Goal: Task Accomplishment & Management: Manage account settings

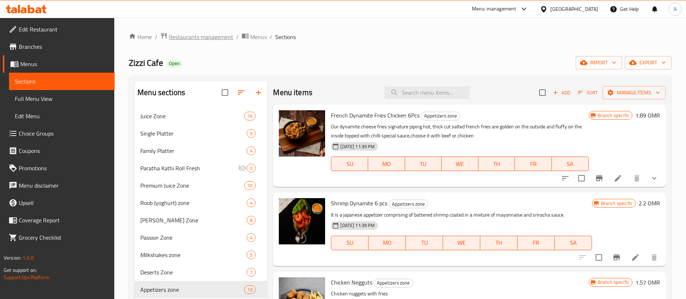
click at [211, 33] on span "Restaurants management" at bounding box center [201, 37] width 64 height 9
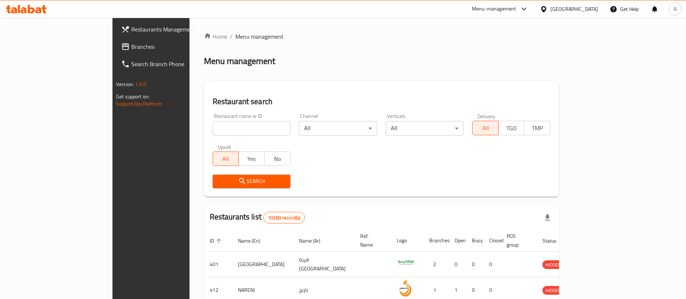
click at [208, 139] on div "Restaurant name or ID Restaurant name or ID" at bounding box center [251, 124] width 87 height 31
drag, startPoint x: 194, startPoint y: 129, endPoint x: 193, endPoint y: 114, distance: 15.3
click at [213, 129] on input "search" at bounding box center [252, 128] width 78 height 14
type input "ش"
type input "al modhela"
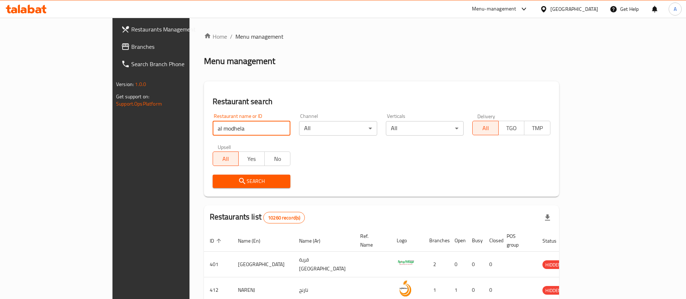
click button "Search" at bounding box center [252, 181] width 78 height 13
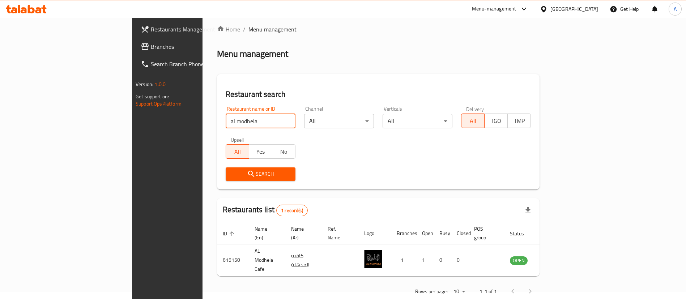
scroll to position [9, 0]
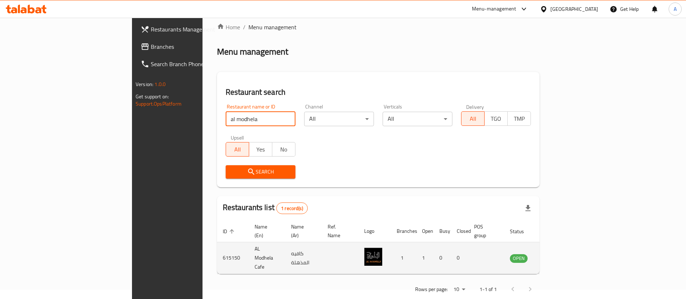
click at [556, 254] on icon "enhanced table" at bounding box center [552, 258] width 9 height 9
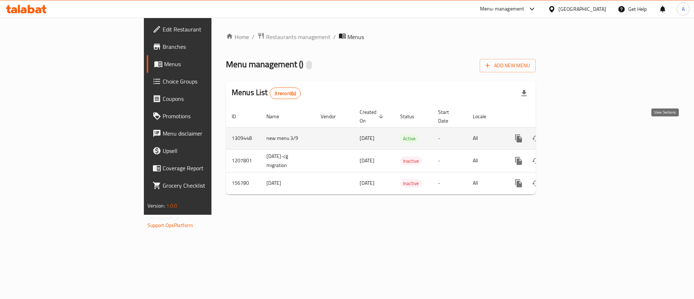
click at [575, 134] on icon "enhanced table" at bounding box center [570, 138] width 9 height 9
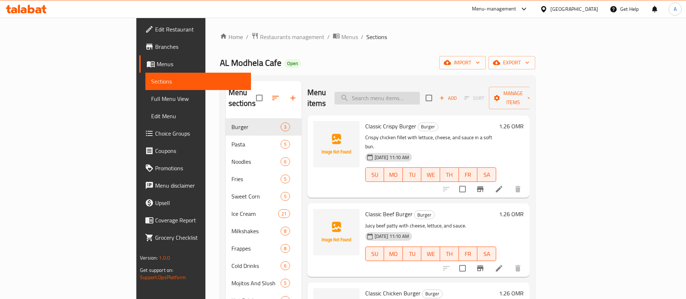
click at [413, 97] on input "search" at bounding box center [376, 98] width 85 height 13
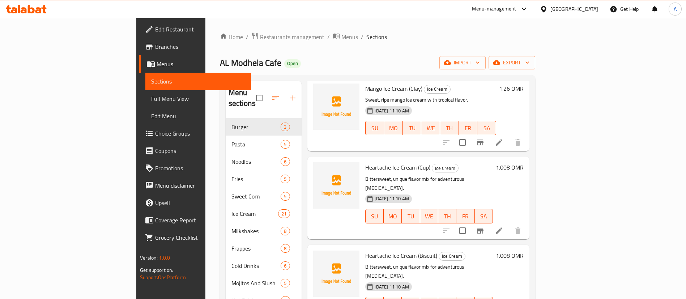
scroll to position [54, 0]
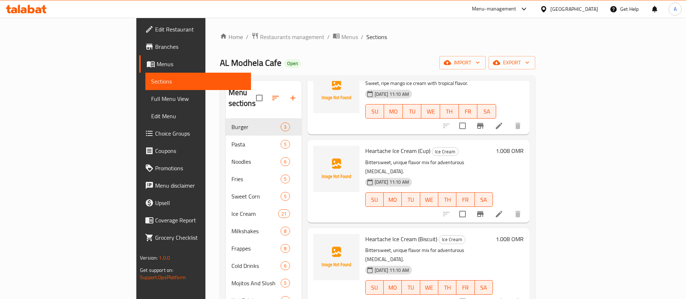
type input "ice cream"
click at [509, 295] on li at bounding box center [499, 301] width 20 height 13
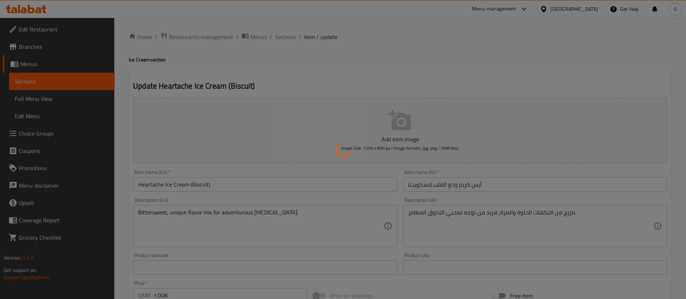
click at [458, 190] on div at bounding box center [343, 149] width 686 height 299
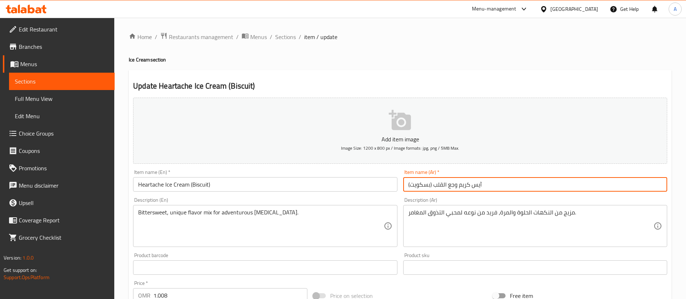
drag, startPoint x: 445, startPoint y: 187, endPoint x: 458, endPoint y: 189, distance: 12.8
click at [458, 189] on input "آيس كريم وجع القلب (بسكويت)" at bounding box center [535, 184] width 264 height 14
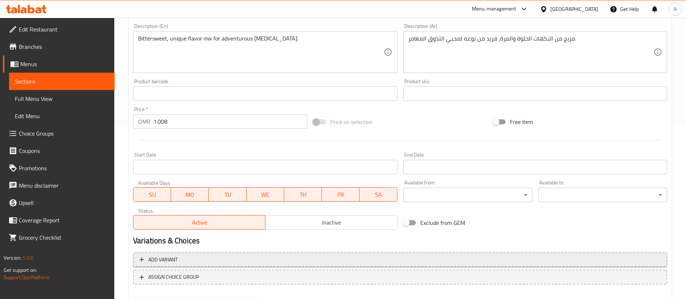
scroll to position [212, 0]
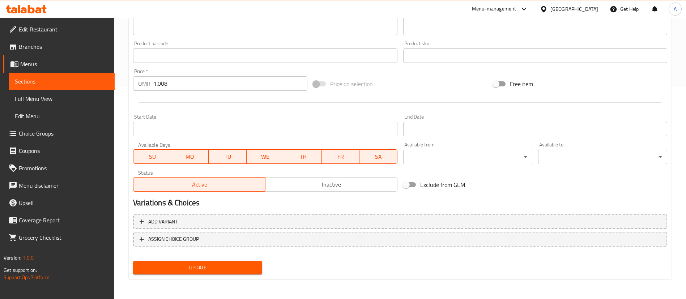
type input "آيس كريم عوار القلب (بسكويت)"
click at [247, 260] on div "Update" at bounding box center [197, 267] width 135 height 19
click at [235, 262] on button "Update" at bounding box center [197, 267] width 129 height 13
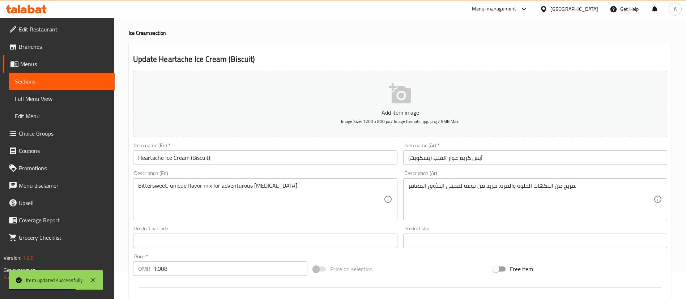
scroll to position [0, 0]
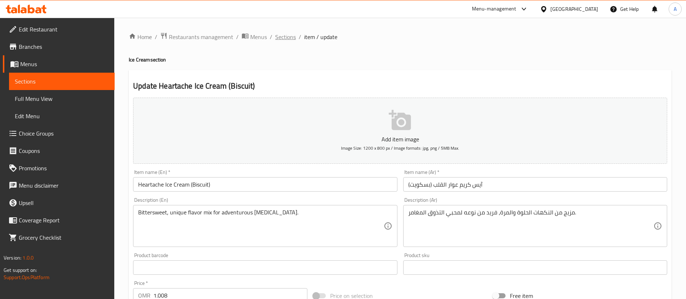
click at [291, 37] on span "Sections" at bounding box center [285, 37] width 21 height 9
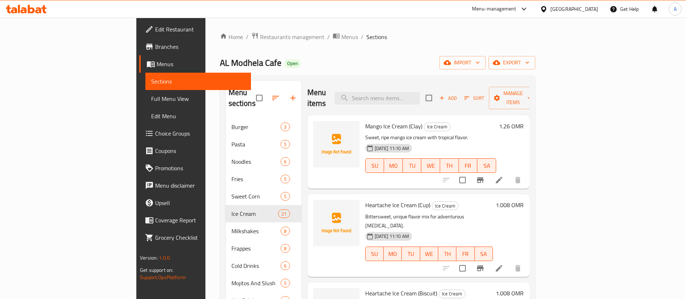
click at [509, 175] on li at bounding box center [499, 180] width 20 height 13
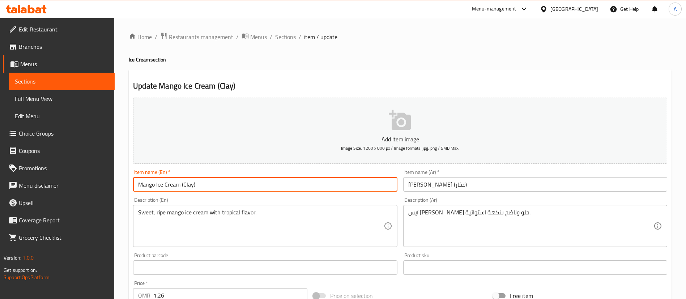
drag, startPoint x: 262, startPoint y: 180, endPoint x: 180, endPoint y: 181, distance: 82.4
click at [180, 181] on input "Mango Ice Cream (Clay)" at bounding box center [265, 184] width 264 height 14
type input "Mango Ice Cream"
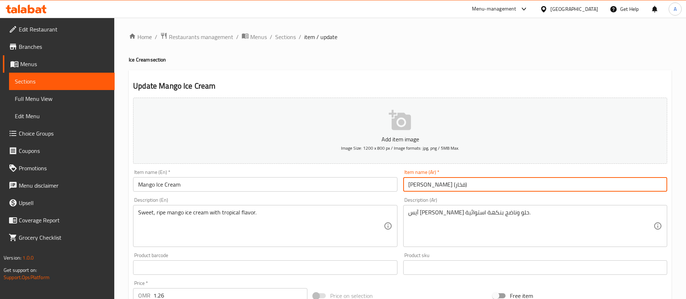
drag, startPoint x: 421, startPoint y: 185, endPoint x: 388, endPoint y: 184, distance: 33.3
click at [388, 184] on div "Add item image Image Size: 1200 x 800 px / Image formats: jpg, png / 5MB Max. I…" at bounding box center [400, 251] width 540 height 312
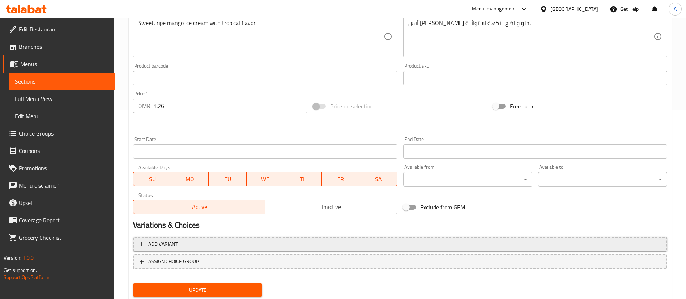
scroll to position [212, 0]
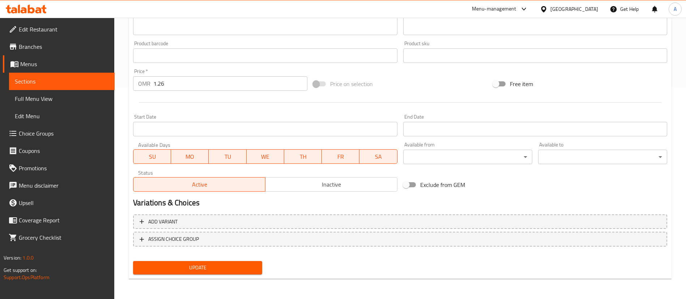
type input "آيس [PERSON_NAME]"
click at [247, 262] on button "Update" at bounding box center [197, 267] width 129 height 13
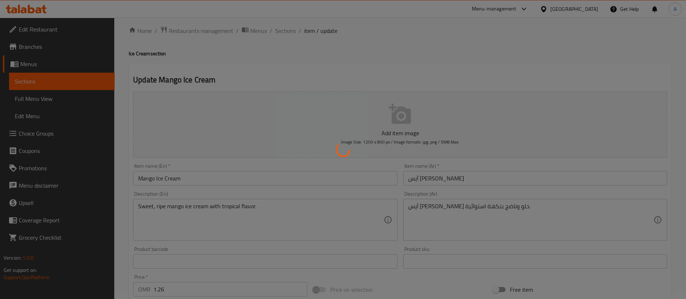
scroll to position [0, 0]
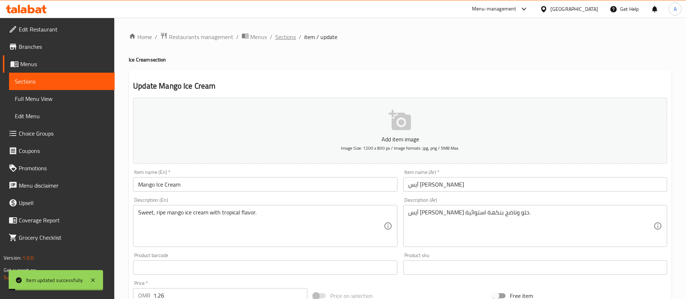
click at [294, 36] on span "Sections" at bounding box center [285, 37] width 21 height 9
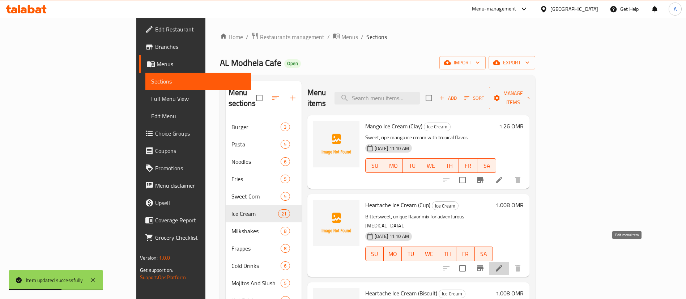
click at [502, 265] on icon at bounding box center [499, 268] width 7 height 7
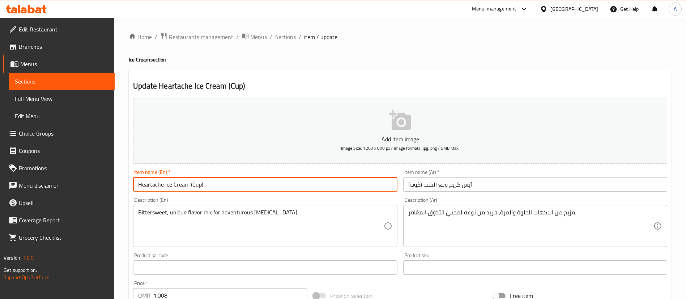
drag, startPoint x: 240, startPoint y: 182, endPoint x: 189, endPoint y: 188, distance: 51.7
click at [189, 188] on input "Heartache Ice Cream (Cup)" at bounding box center [265, 184] width 264 height 14
type input "Heartache Ice Cream"
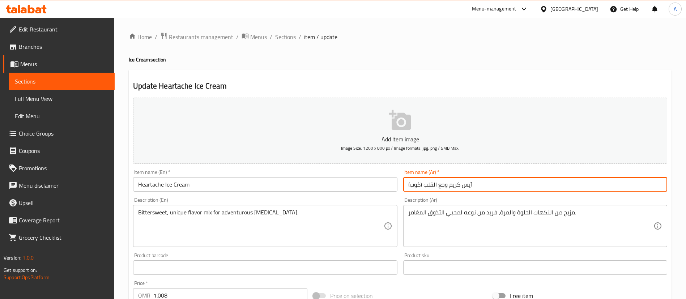
drag, startPoint x: 424, startPoint y: 185, endPoint x: 359, endPoint y: 190, distance: 66.0
click at [360, 190] on div "Add item image Image Size: 1200 x 800 px / Image formats: jpg, png / 5MB Max. I…" at bounding box center [400, 251] width 540 height 312
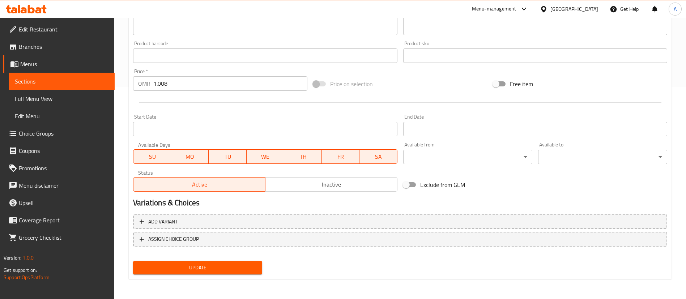
type input "آيس كريم وجع القلب"
click at [219, 270] on span "Update" at bounding box center [197, 267] width 117 height 9
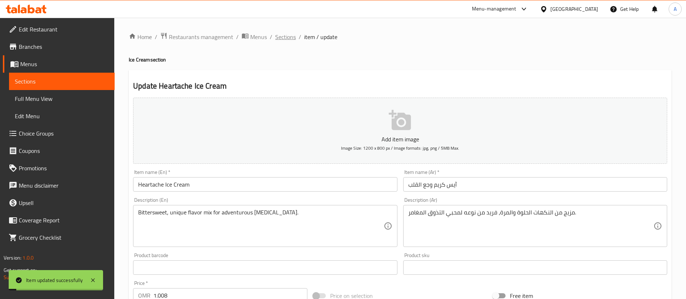
click at [283, 35] on span "Sections" at bounding box center [285, 37] width 21 height 9
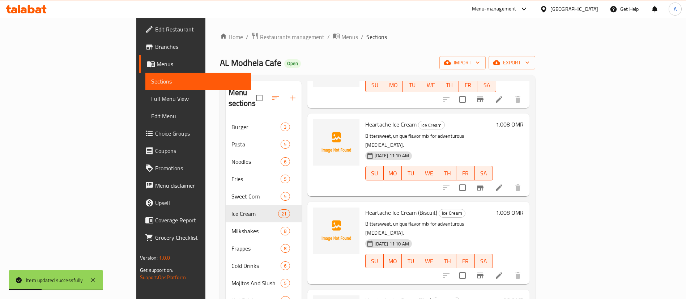
scroll to position [108, 0]
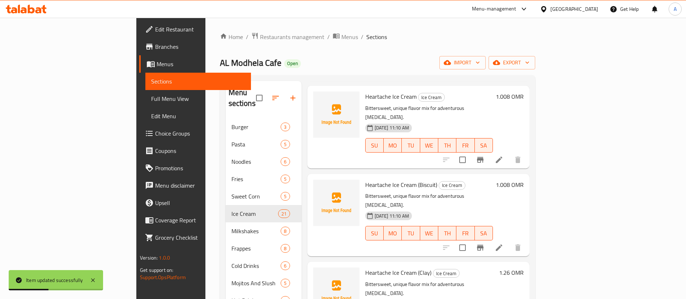
click at [503, 243] on icon at bounding box center [499, 247] width 9 height 9
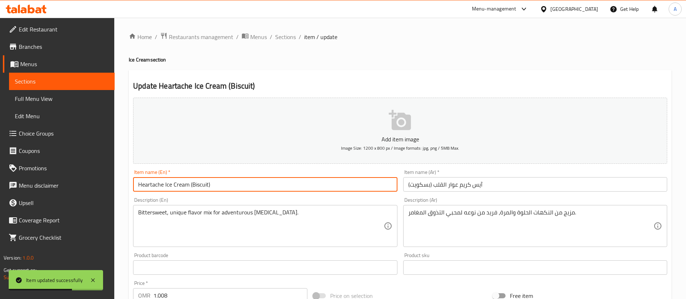
drag, startPoint x: 250, startPoint y: 185, endPoint x: 190, endPoint y: 185, distance: 59.7
click at [190, 185] on input "Heartache Ice Cream (Biscuit)" at bounding box center [265, 184] width 264 height 14
type input "Heartache Ice Cream"
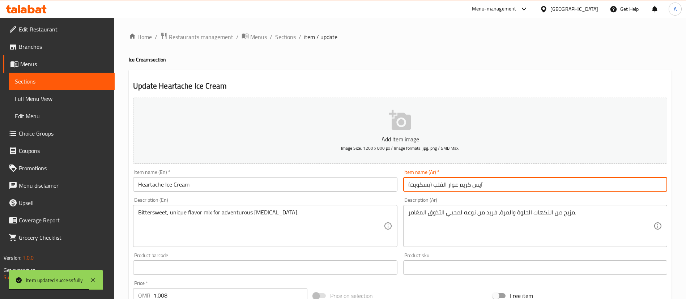
drag, startPoint x: 434, startPoint y: 185, endPoint x: 346, endPoint y: 187, distance: 87.5
click at [346, 187] on div "Add item image Image Size: 1200 x 800 px / Image formats: jpg, png / 5MB Max. I…" at bounding box center [400, 251] width 540 height 312
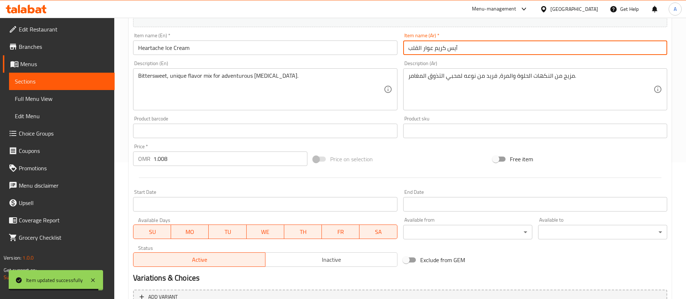
scroll to position [212, 0]
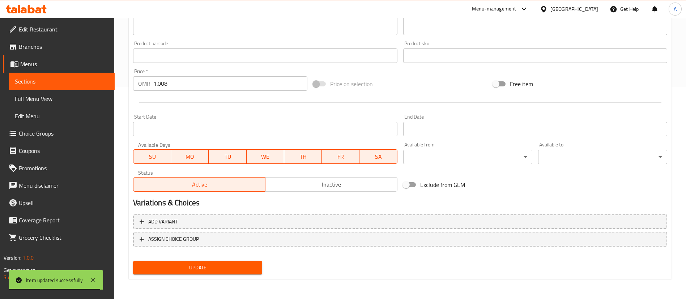
type input "آيس كريم عوار القلب"
click at [234, 270] on span "Update" at bounding box center [197, 267] width 117 height 9
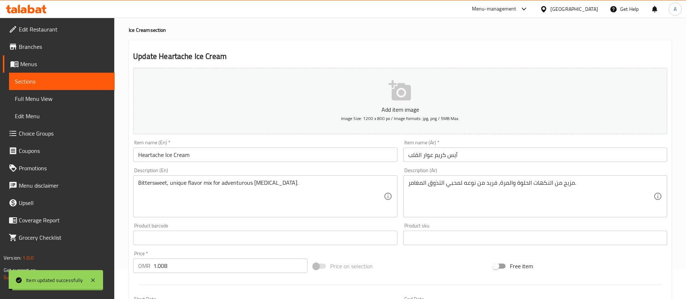
scroll to position [0, 0]
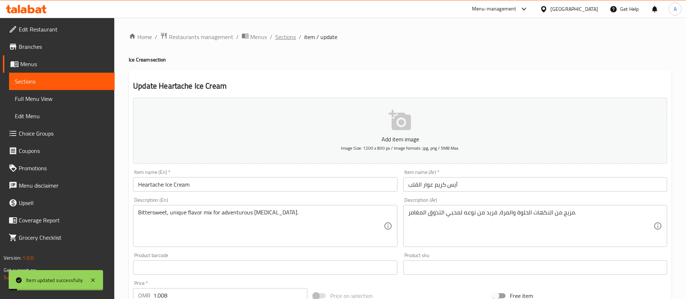
click at [287, 38] on span "Sections" at bounding box center [285, 37] width 21 height 9
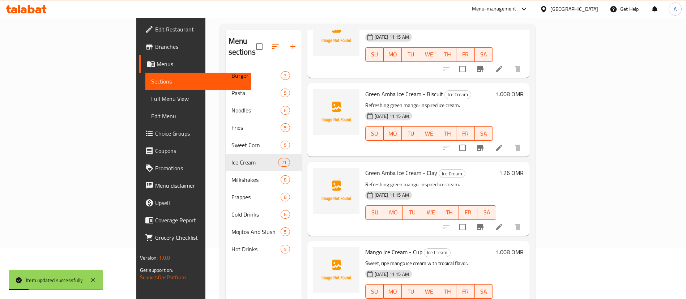
scroll to position [101, 0]
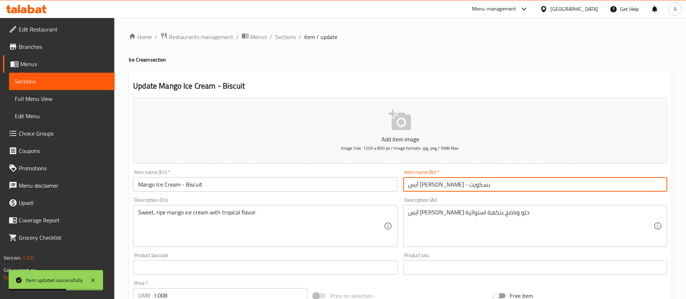
drag, startPoint x: 433, startPoint y: 186, endPoint x: 333, endPoint y: 185, distance: 99.4
click at [338, 185] on div "Add item image Image Size: 1200 x 800 px / Image formats: jpg, png / 5MB Max. I…" at bounding box center [400, 251] width 540 height 312
type input "آيس [PERSON_NAME]"
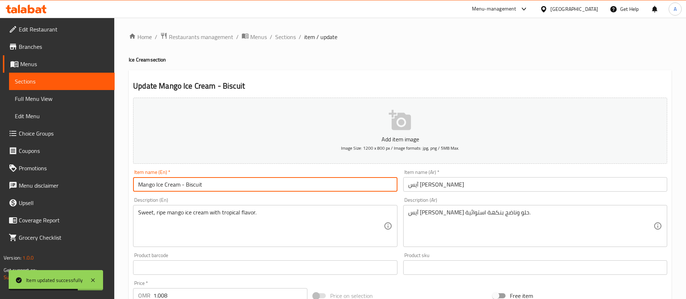
drag, startPoint x: 244, startPoint y: 184, endPoint x: 180, endPoint y: 184, distance: 64.4
click at [180, 184] on input "Mango Ice Cream - Biscuit" at bounding box center [265, 184] width 264 height 14
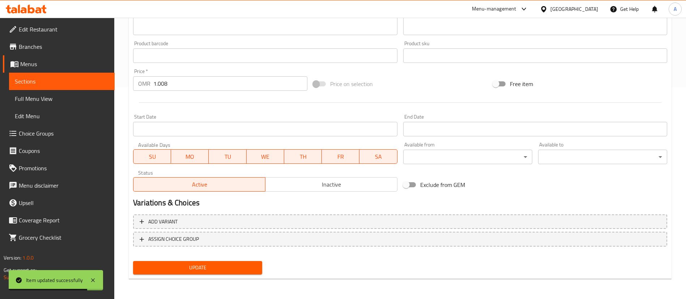
type input "Mango Ice Cream"
click at [219, 264] on span "Update" at bounding box center [197, 267] width 117 height 9
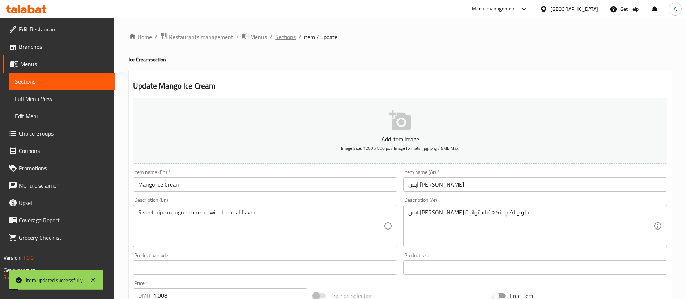
click at [288, 37] on span "Sections" at bounding box center [285, 37] width 21 height 9
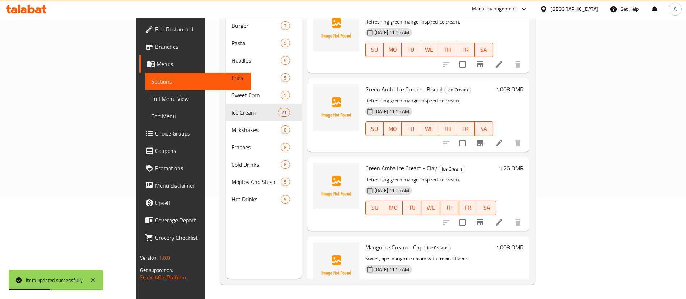
scroll to position [1269, 0]
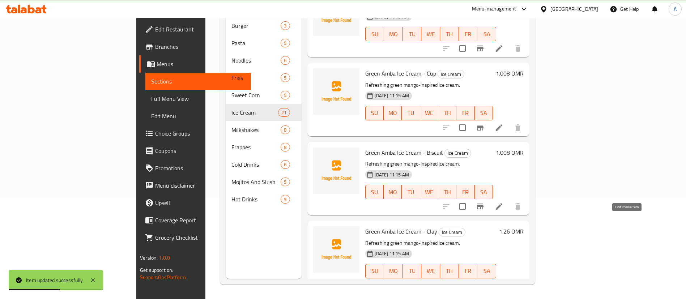
click at [503, 281] on icon at bounding box center [499, 285] width 9 height 9
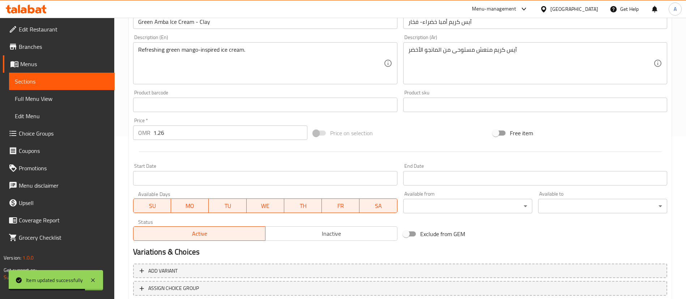
scroll to position [108, 0]
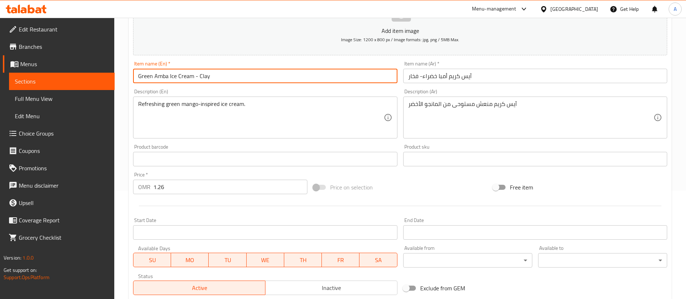
drag, startPoint x: 230, startPoint y: 80, endPoint x: 194, endPoint y: 82, distance: 36.3
click at [194, 82] on input "Green Amba Ice Cream - Clay" at bounding box center [265, 76] width 264 height 14
type input "Green Amba Ice Cream"
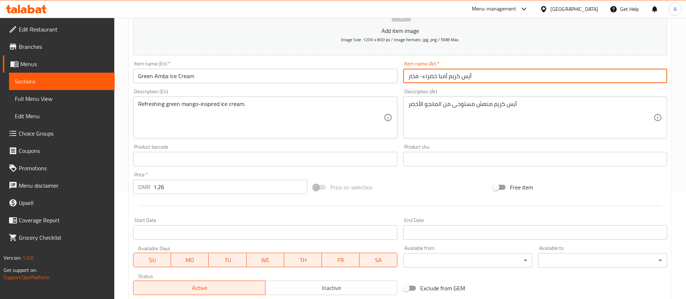
drag, startPoint x: 422, startPoint y: 79, endPoint x: 373, endPoint y: 77, distance: 49.2
click at [373, 77] on div "Add item image Image Size: 1200 x 800 px / Image formats: jpg, png / 5MB Max. I…" at bounding box center [400, 142] width 540 height 312
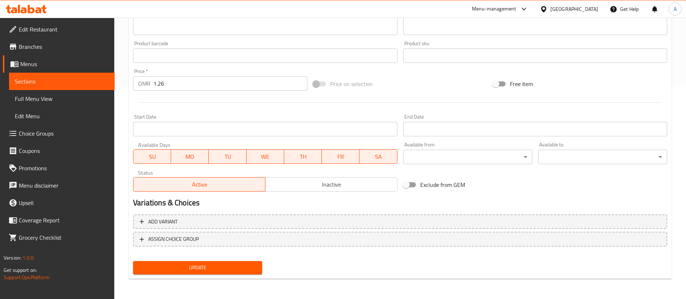
type input "آيس كريم أمبا خضراء"
click at [205, 275] on div "Update" at bounding box center [197, 267] width 135 height 19
click at [208, 271] on span "Update" at bounding box center [197, 267] width 117 height 9
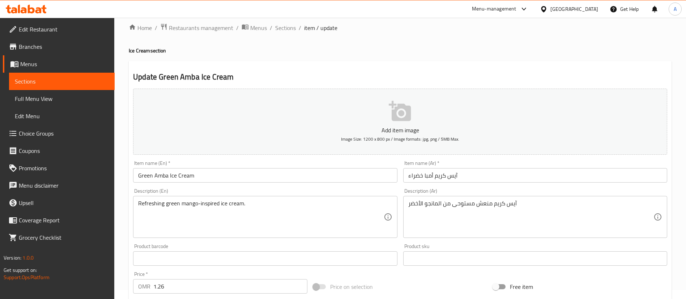
scroll to position [0, 0]
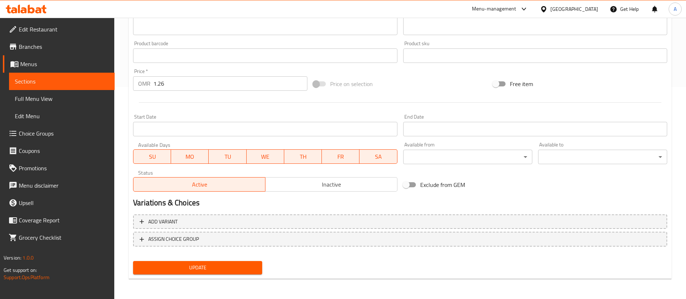
click at [253, 263] on span "Update" at bounding box center [197, 267] width 117 height 9
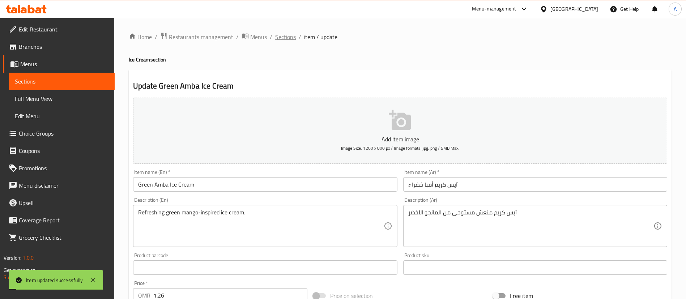
click at [286, 40] on span "Sections" at bounding box center [285, 37] width 21 height 9
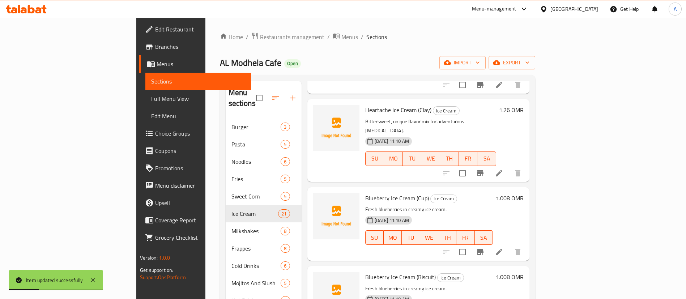
scroll to position [217, 0]
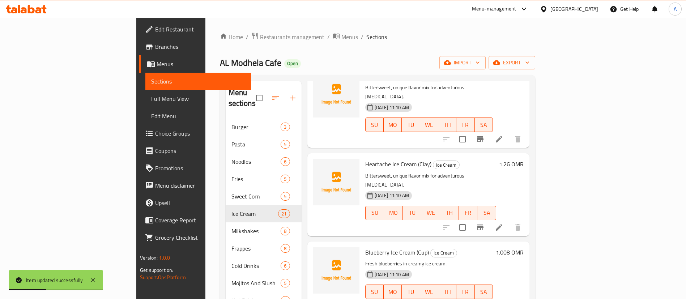
click at [502, 224] on icon at bounding box center [499, 227] width 7 height 7
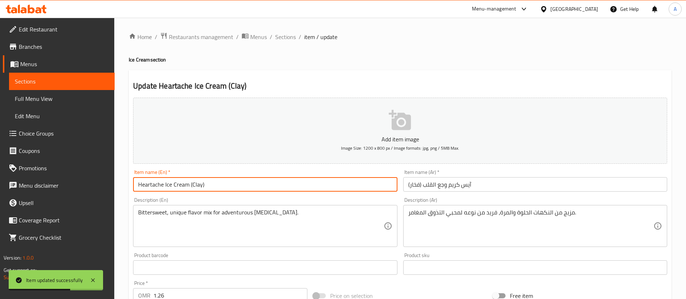
drag, startPoint x: 239, startPoint y: 189, endPoint x: 190, endPoint y: 187, distance: 49.6
click at [190, 187] on input "Heartache Ice Cream (Clay)" at bounding box center [265, 184] width 264 height 14
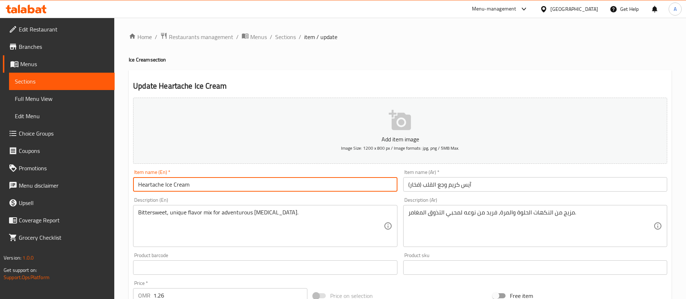
type input "Heartache Ice Cream"
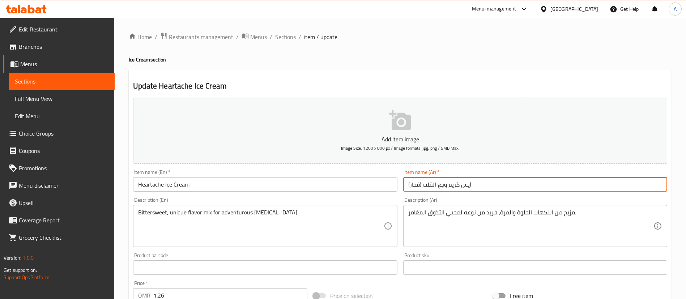
drag, startPoint x: 423, startPoint y: 181, endPoint x: 372, endPoint y: 184, distance: 50.7
click at [372, 184] on div "Add item image Image Size: 1200 x 800 px / Image formats: jpg, png / 5MB Max. I…" at bounding box center [400, 251] width 540 height 312
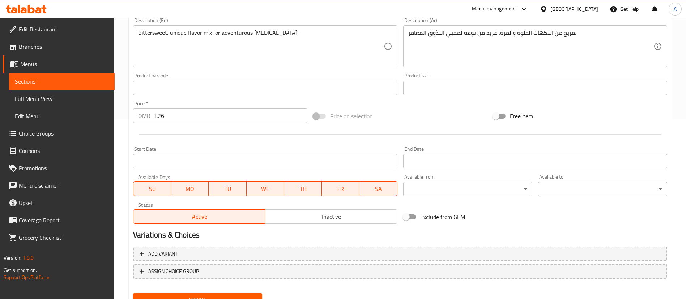
scroll to position [212, 0]
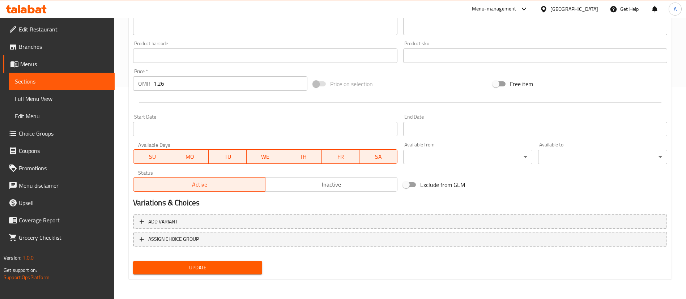
type input "آيس كريم وجع القلب"
click at [178, 260] on div "Update" at bounding box center [197, 267] width 135 height 19
click at [181, 266] on span "Update" at bounding box center [197, 267] width 117 height 9
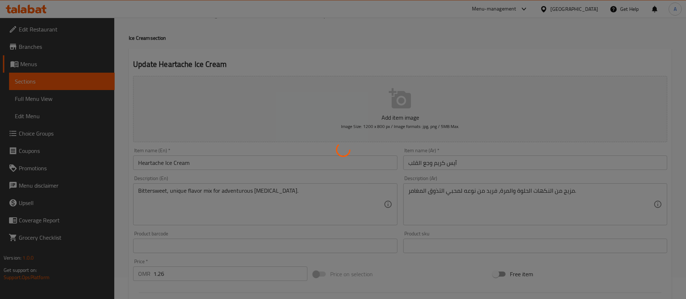
scroll to position [0, 0]
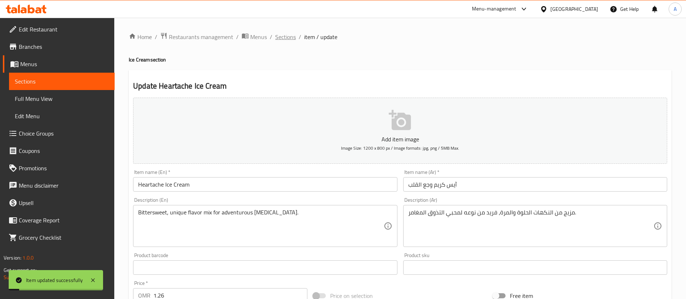
click at [288, 37] on span "Sections" at bounding box center [285, 37] width 21 height 9
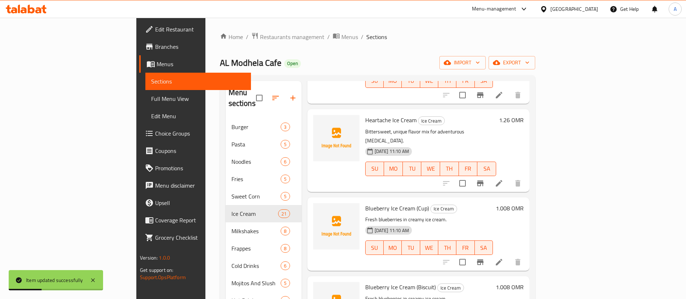
scroll to position [271, 0]
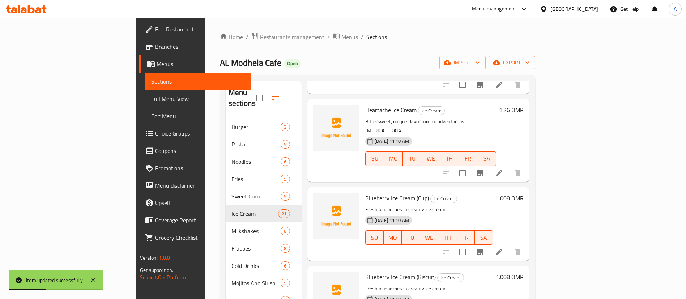
click at [503, 248] on icon at bounding box center [499, 252] width 9 height 9
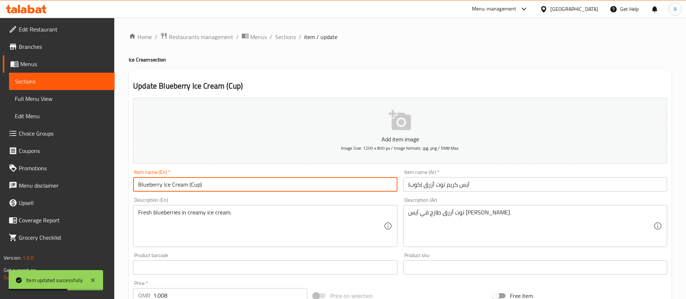
drag, startPoint x: 302, startPoint y: 187, endPoint x: 190, endPoint y: 186, distance: 111.7
click at [190, 186] on input "Blueberry Ice Cream (Cup)" at bounding box center [265, 184] width 264 height 14
type input "Blueberry Ice Cream"
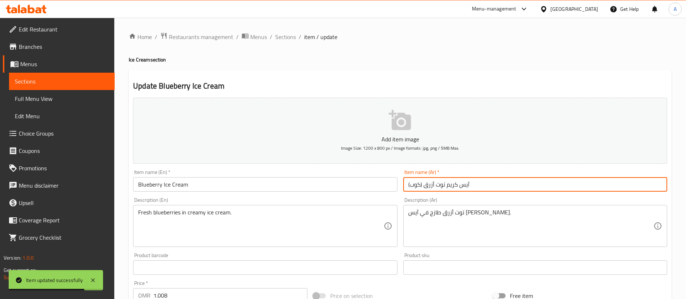
drag, startPoint x: 426, startPoint y: 183, endPoint x: 329, endPoint y: 183, distance: 96.5
click at [329, 183] on div "Add item image Image Size: 1200 x 800 px / Image formats: jpg, png / 5MB Max. I…" at bounding box center [400, 251] width 540 height 312
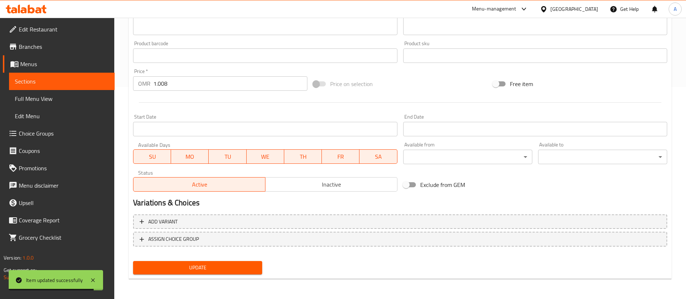
type input "آيس كريم توت أزرق"
click at [251, 264] on span "Update" at bounding box center [197, 267] width 117 height 9
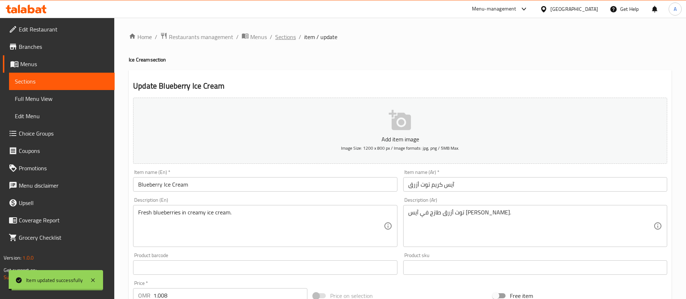
click at [288, 35] on span "Sections" at bounding box center [285, 37] width 21 height 9
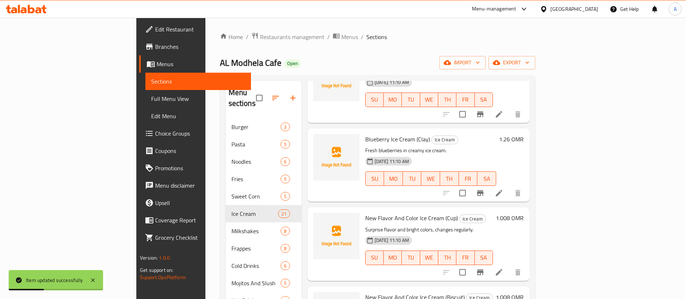
scroll to position [542, 0]
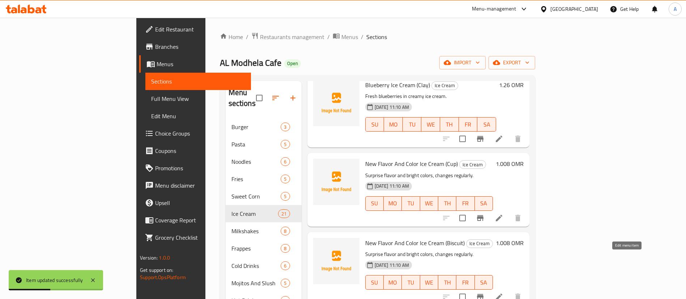
click at [503, 292] on icon at bounding box center [499, 296] width 9 height 9
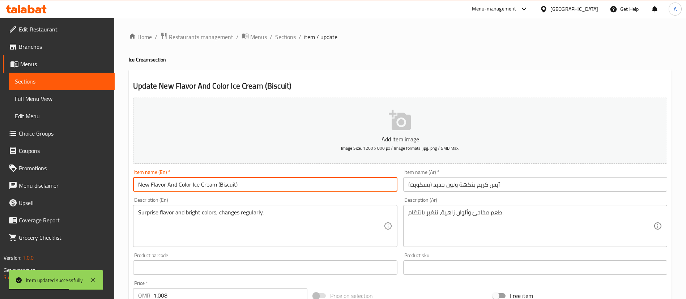
drag, startPoint x: 278, startPoint y: 186, endPoint x: 215, endPoint y: 186, distance: 62.5
click at [215, 186] on input "New Flavor And Color Ice Cream (Biscuit)" at bounding box center [265, 184] width 264 height 14
type input "New Flavor And Color Ice Cream"
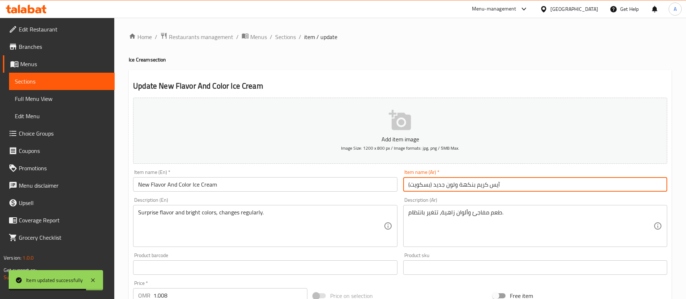
drag, startPoint x: 433, startPoint y: 185, endPoint x: 363, endPoint y: 186, distance: 70.5
click at [363, 186] on div "Add item image Image Size: 1200 x 800 px / Image formats: jpg, png / 5MB Max. I…" at bounding box center [400, 251] width 540 height 312
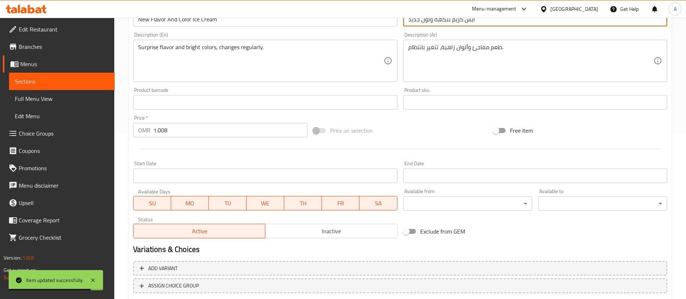
scroll to position [212, 0]
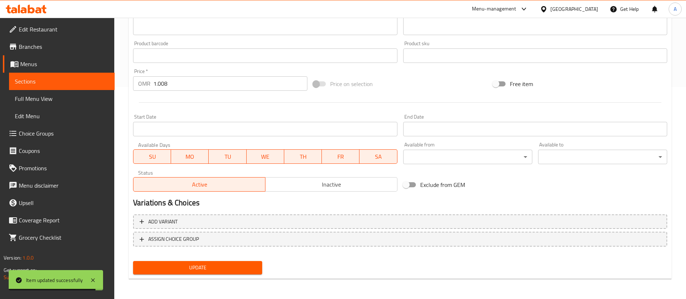
type input "آيس كريم بنكهة ولون جديد"
click at [235, 260] on div "Update" at bounding box center [197, 267] width 135 height 19
click at [232, 262] on button "Update" at bounding box center [197, 267] width 129 height 13
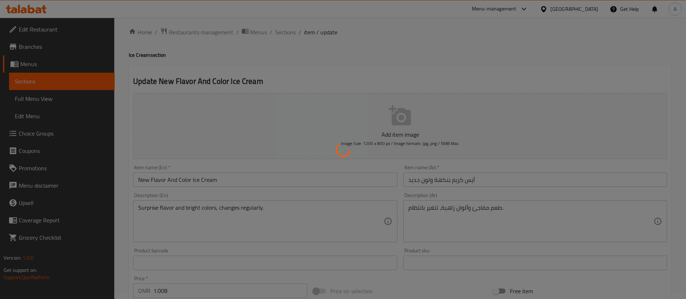
scroll to position [0, 0]
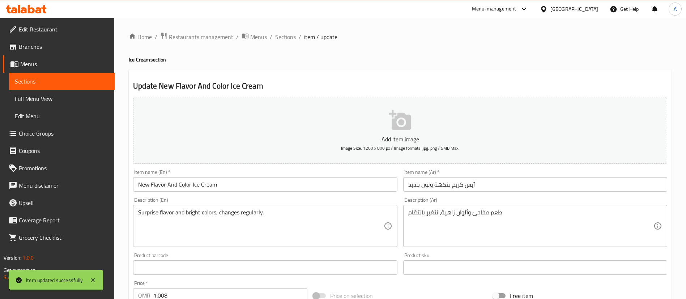
click at [287, 39] on span "Sections" at bounding box center [285, 37] width 21 height 9
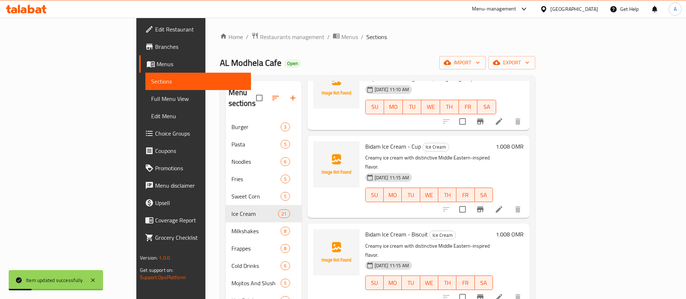
scroll to position [813, 0]
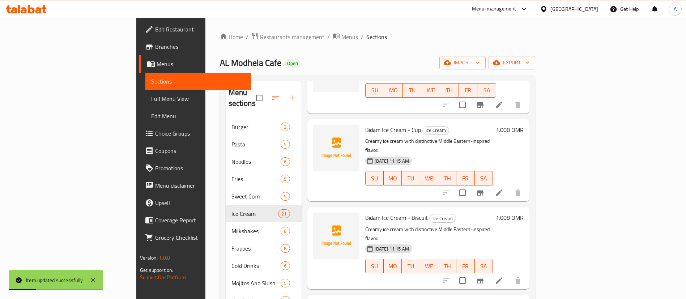
click at [503, 276] on icon at bounding box center [499, 280] width 9 height 9
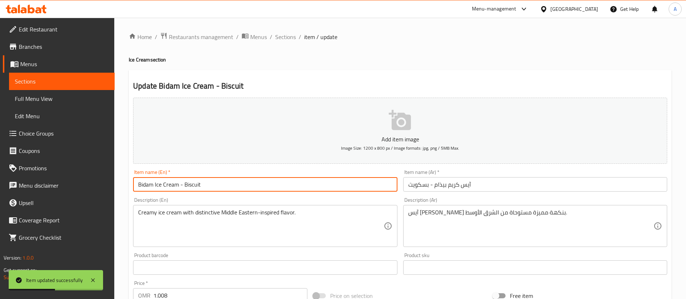
drag, startPoint x: 257, startPoint y: 189, endPoint x: 180, endPoint y: 189, distance: 77.4
click at [180, 189] on input "Bidam Ice Cream - Biscuit" at bounding box center [265, 184] width 264 height 14
type input "Bidam Ice Cream"
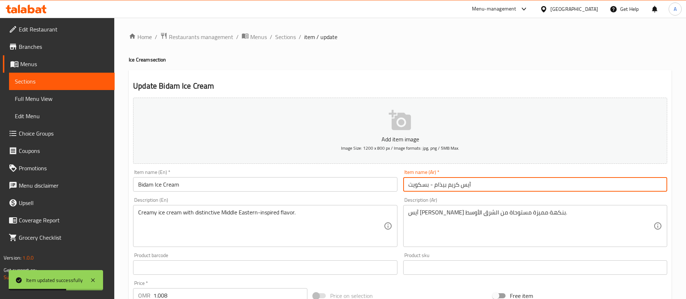
drag, startPoint x: 434, startPoint y: 185, endPoint x: 317, endPoint y: 189, distance: 117.2
click at [317, 189] on div "Add item image Image Size: 1200 x 800 px / Image formats: jpg, png / 5MB Max. I…" at bounding box center [400, 251] width 540 height 312
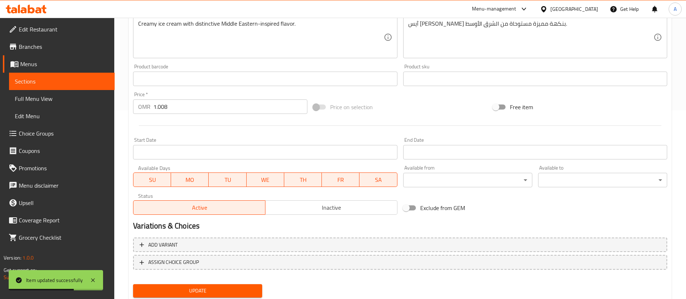
scroll to position [212, 0]
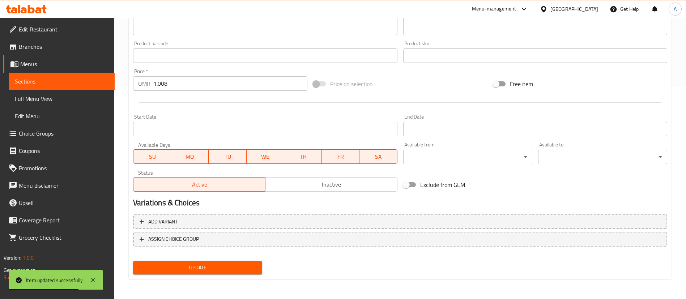
type input "آيس كريم بيذام"
click at [222, 259] on div "Update" at bounding box center [197, 267] width 135 height 19
click at [219, 262] on button "Update" at bounding box center [197, 267] width 129 height 13
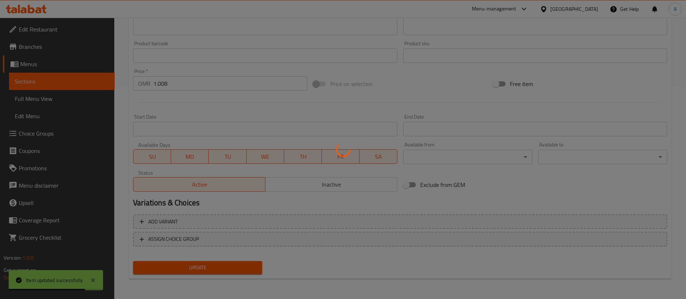
scroll to position [0, 0]
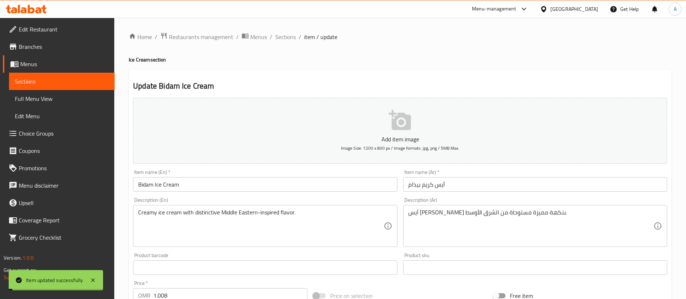
click at [287, 38] on span "Sections" at bounding box center [285, 37] width 21 height 9
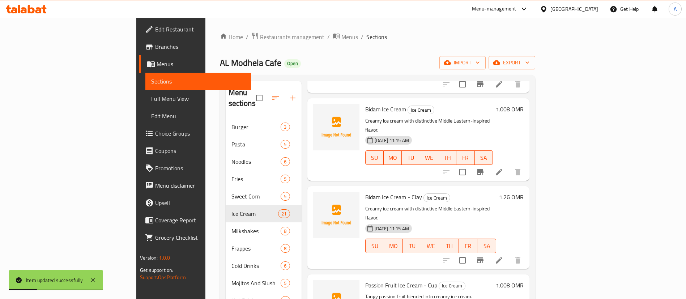
scroll to position [976, 0]
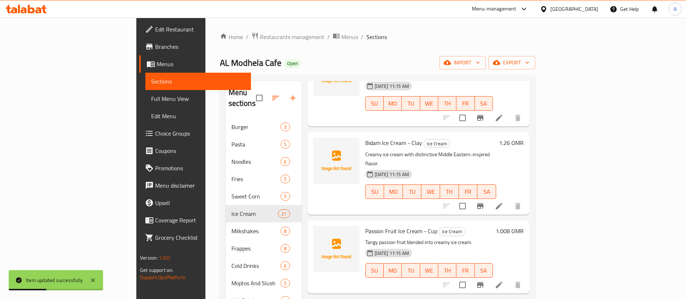
click at [503, 202] on icon at bounding box center [499, 206] width 9 height 9
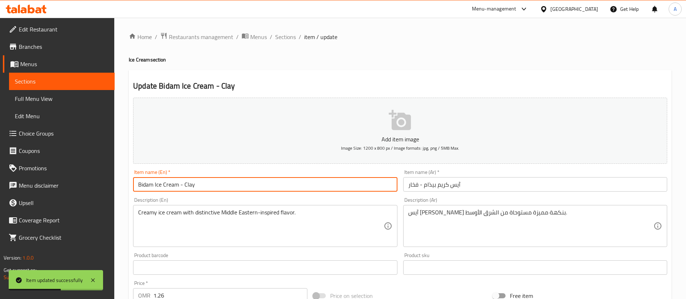
drag, startPoint x: 224, startPoint y: 185, endPoint x: 180, endPoint y: 185, distance: 44.1
click at [180, 185] on input "Bidam Ice Cream - Clay" at bounding box center [265, 184] width 264 height 14
type input "Bidam Ice Cream"
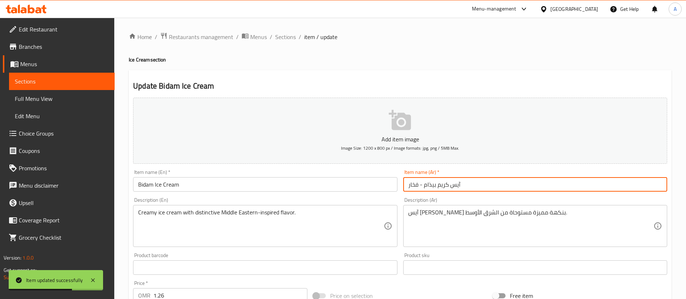
drag, startPoint x: 424, startPoint y: 187, endPoint x: 316, endPoint y: 187, distance: 107.7
click at [317, 187] on div "Add item image Image Size: 1200 x 800 px / Image formats: jpg, png / 5MB Max. I…" at bounding box center [400, 251] width 540 height 312
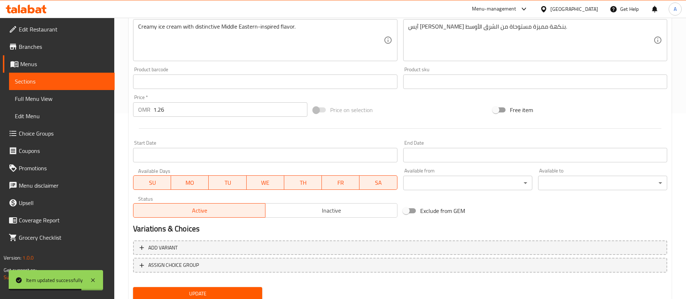
scroll to position [212, 0]
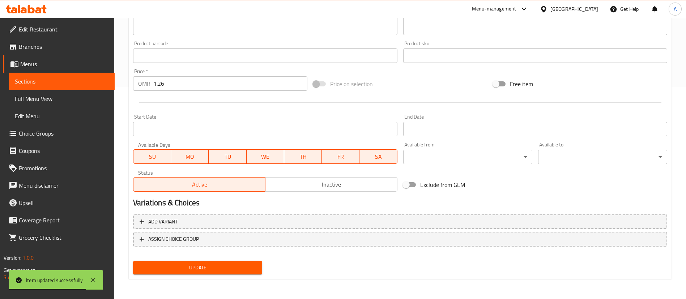
type input "آيس كريم بيذام"
click at [240, 266] on span "Update" at bounding box center [197, 267] width 117 height 9
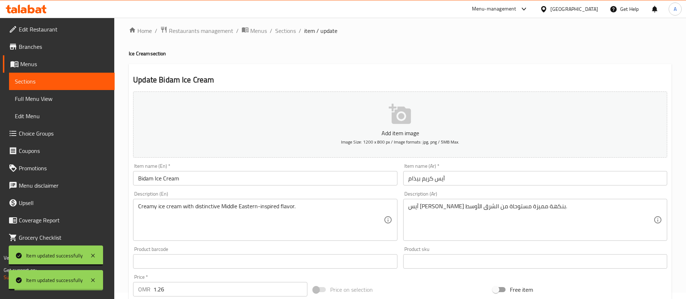
scroll to position [0, 0]
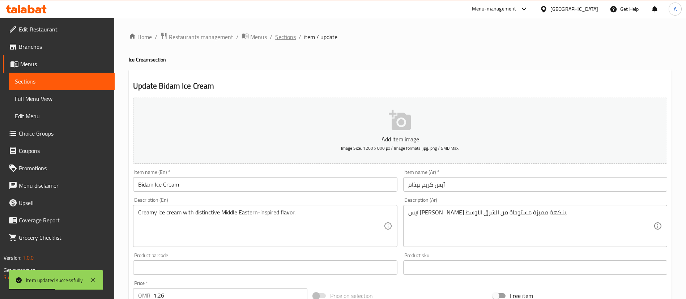
click at [286, 37] on span "Sections" at bounding box center [285, 37] width 21 height 9
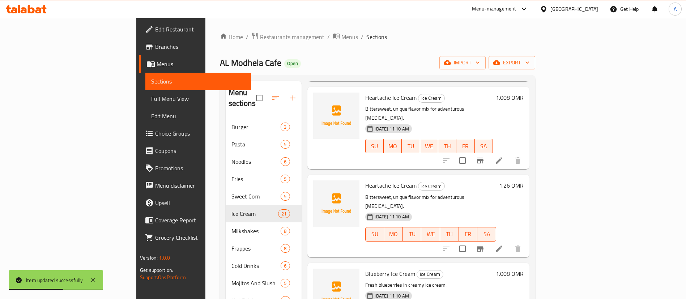
scroll to position [434, 0]
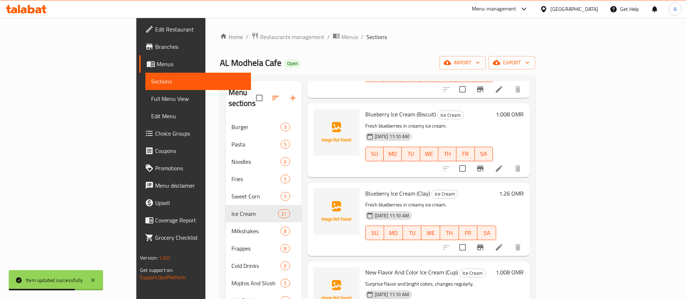
click at [509, 241] on li at bounding box center [499, 247] width 20 height 13
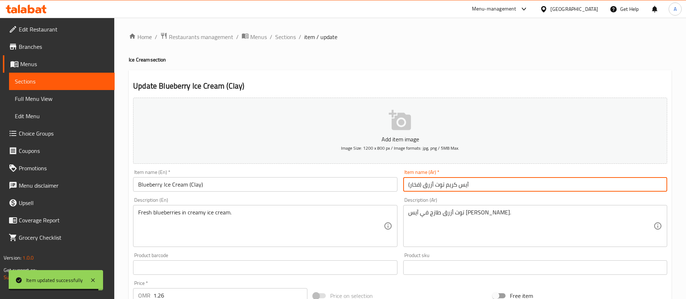
drag, startPoint x: 422, startPoint y: 184, endPoint x: 325, endPoint y: 184, distance: 97.6
click at [328, 184] on div "Add item image Image Size: 1200 x 800 px / Image formats: jpg, png / 5MB Max. I…" at bounding box center [400, 251] width 540 height 312
type input "آيس كريم توت أزرق"
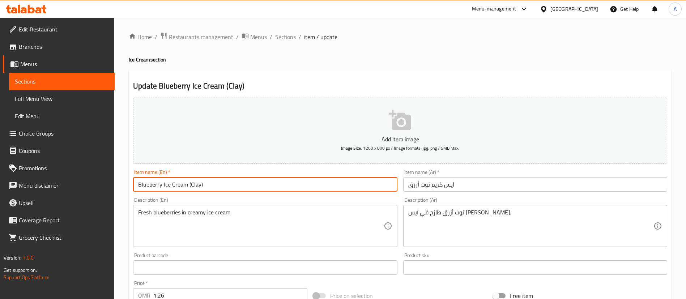
drag, startPoint x: 237, startPoint y: 182, endPoint x: 187, endPoint y: 185, distance: 50.0
click at [187, 185] on input "Blueberry Ice Cream (Clay)" at bounding box center [265, 184] width 264 height 14
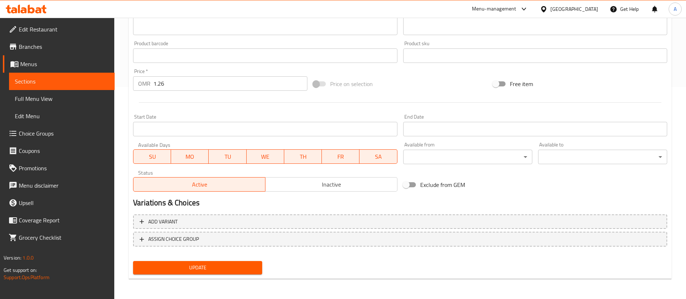
type input "Blueberry Ice Cream"
click at [251, 264] on span "Update" at bounding box center [197, 267] width 117 height 9
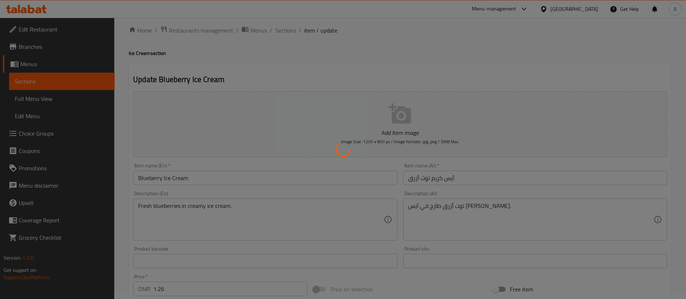
scroll to position [0, 0]
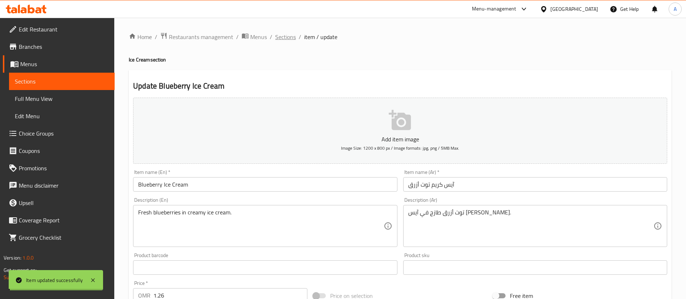
click at [288, 39] on span "Sections" at bounding box center [285, 37] width 21 height 9
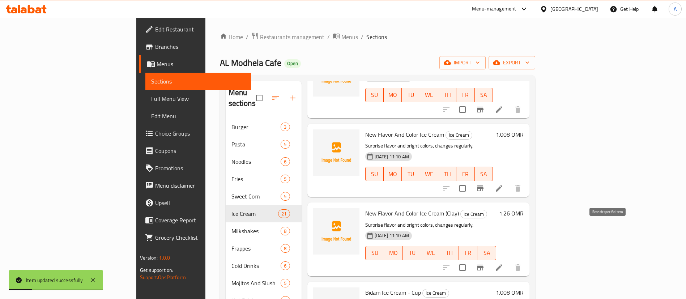
scroll to position [1030, 0]
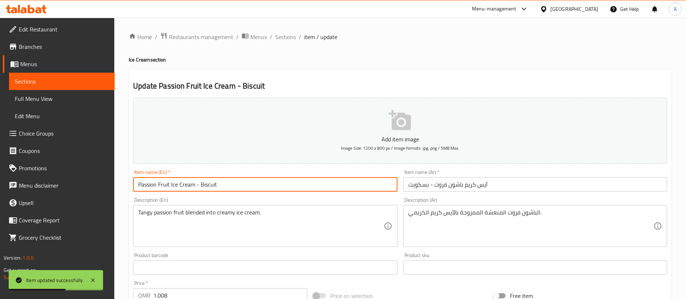
drag, startPoint x: 282, startPoint y: 188, endPoint x: 193, endPoint y: 188, distance: 88.6
click at [193, 188] on input "Passion Fruit Ice Cream - Biscuit" at bounding box center [265, 184] width 264 height 14
type input "Passion Fruit Ice Cream"
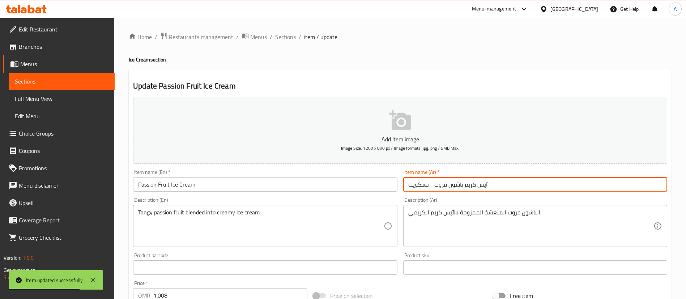
drag, startPoint x: 435, startPoint y: 186, endPoint x: 269, endPoint y: 191, distance: 166.0
click at [274, 191] on div "Add item image Image Size: 1200 x 800 px / Image formats: jpg, png / 5MB Max. I…" at bounding box center [400, 251] width 540 height 312
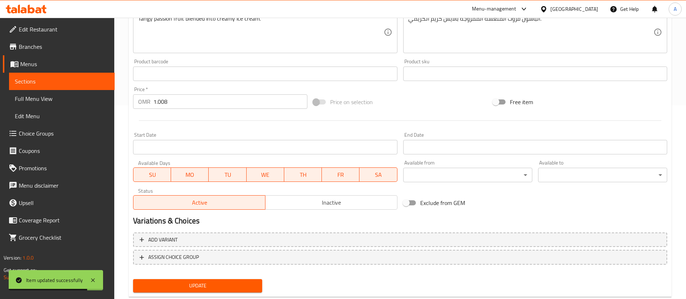
scroll to position [212, 0]
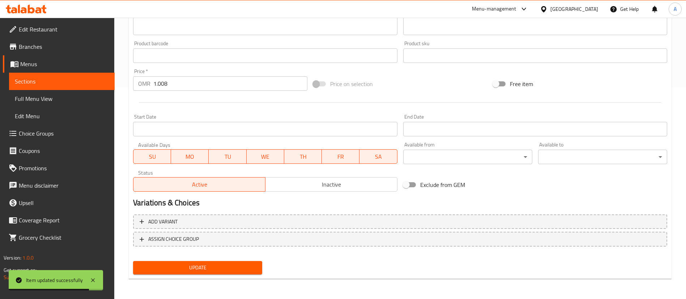
type input "آيس كريم باشون فروت"
click at [235, 264] on span "Update" at bounding box center [197, 267] width 117 height 9
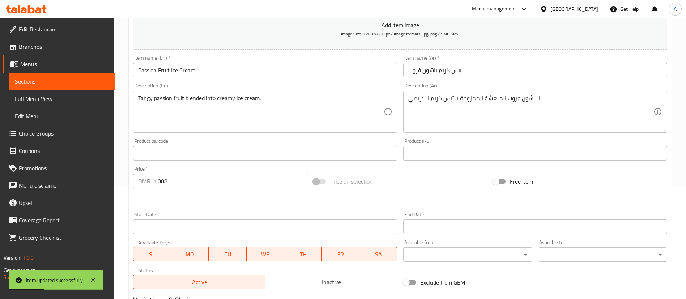
scroll to position [0, 0]
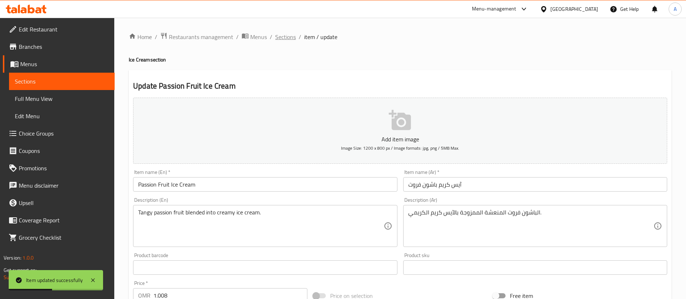
click at [287, 35] on span "Sections" at bounding box center [285, 37] width 21 height 9
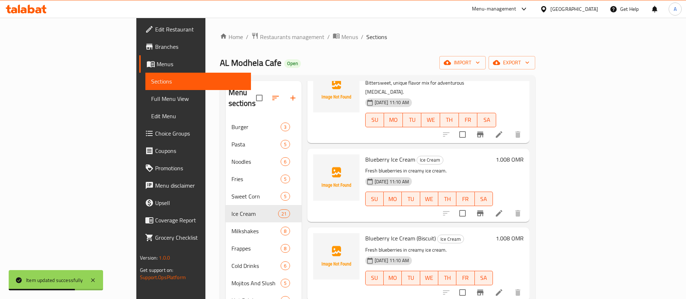
scroll to position [325, 0]
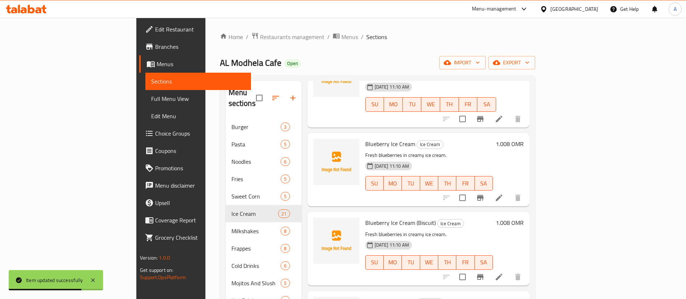
click at [503, 273] on icon at bounding box center [499, 277] width 9 height 9
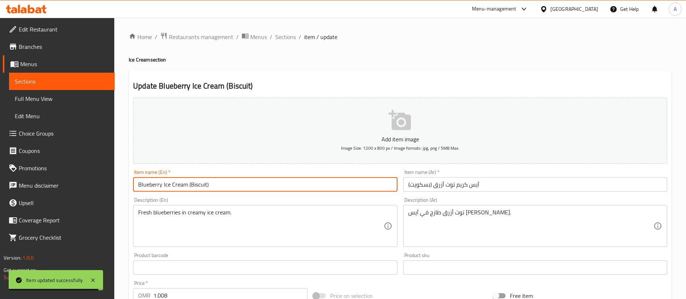
drag, startPoint x: 234, startPoint y: 181, endPoint x: 187, endPoint y: 182, distance: 46.3
click at [187, 182] on input "Blueberry Ice Cream (Biscuit)" at bounding box center [265, 184] width 264 height 14
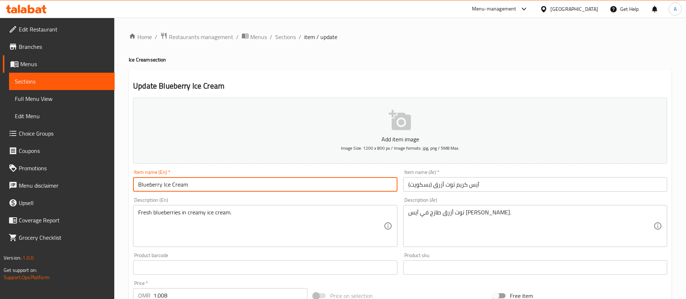
type input "Blueberry Ice Cream"
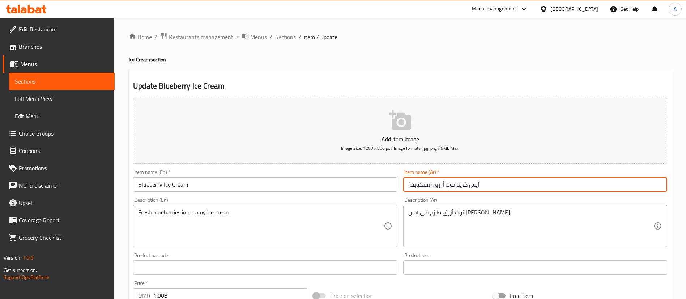
drag, startPoint x: 433, startPoint y: 187, endPoint x: 400, endPoint y: 239, distance: 61.3
click at [358, 190] on div "Add item image Image Size: 1200 x 800 px / Image formats: jpg, png / 5MB Max. I…" at bounding box center [400, 251] width 540 height 312
type input "آيس كريم توت أزرق"
click at [496, 166] on div "Add item image Image Size: 1200 x 800 px / Image formats: jpg, png / 5MB Max." at bounding box center [400, 131] width 540 height 72
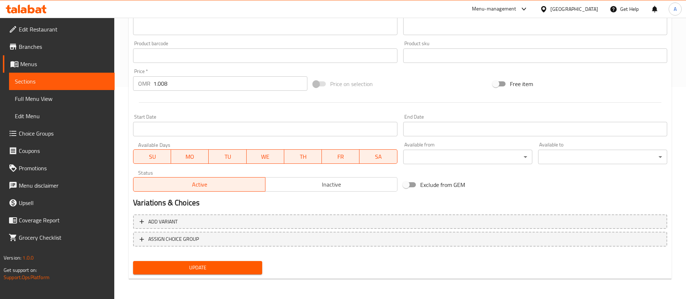
click at [242, 278] on div "Update Blueberry Ice Cream Add item image Image Size: 1200 x 800 px / Image for…" at bounding box center [400, 68] width 543 height 421
click at [235, 270] on span "Update" at bounding box center [197, 267] width 117 height 9
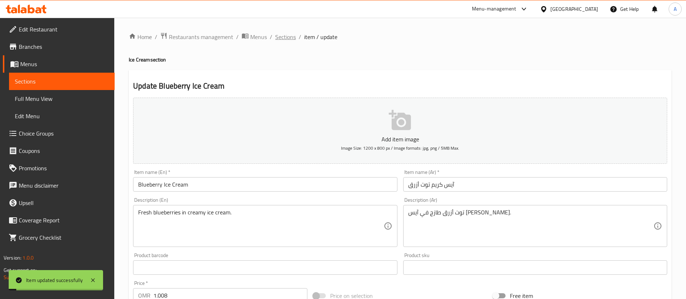
click at [288, 39] on span "Sections" at bounding box center [285, 37] width 21 height 9
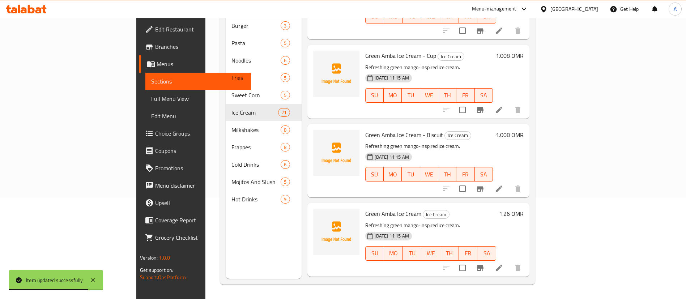
scroll to position [1215, 0]
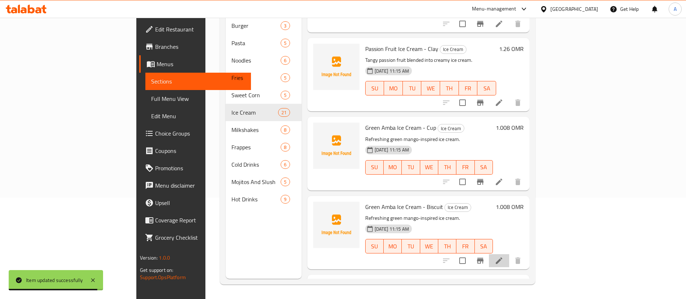
click at [509, 254] on li at bounding box center [499, 260] width 20 height 13
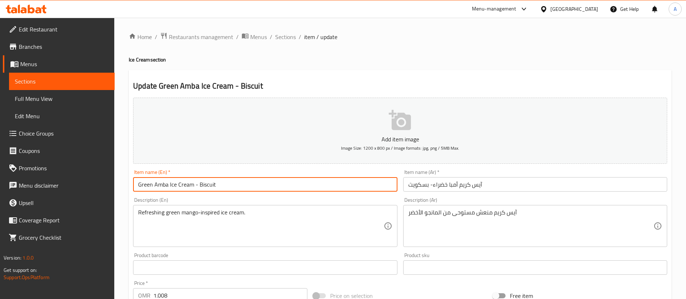
drag, startPoint x: 246, startPoint y: 181, endPoint x: 195, endPoint y: 189, distance: 51.9
click at [195, 189] on input "Green Amba Ice Cream - Biscuit" at bounding box center [265, 184] width 264 height 14
type input "Green Amba Ice Cream"
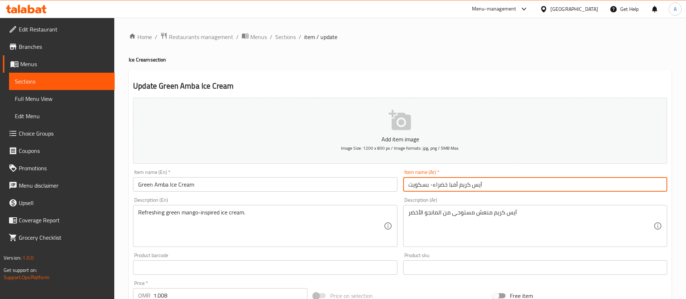
drag, startPoint x: 432, startPoint y: 187, endPoint x: 368, endPoint y: 187, distance: 63.6
click at [368, 187] on div "Add item image Image Size: 1200 x 800 px / Image formats: jpg, png / 5MB Max. I…" at bounding box center [400, 251] width 540 height 312
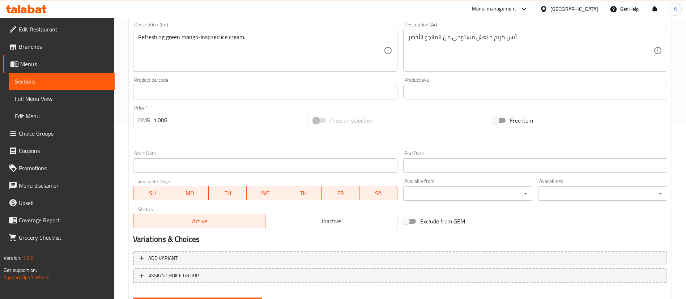
scroll to position [212, 0]
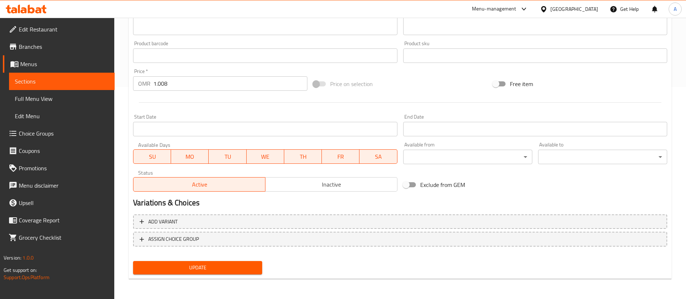
type input "آيس كريم أمبا خضراء"
click at [254, 258] on div "Update" at bounding box center [197, 267] width 135 height 19
click at [252, 262] on button "Update" at bounding box center [197, 267] width 129 height 13
